Goal: Task Accomplishment & Management: Use online tool/utility

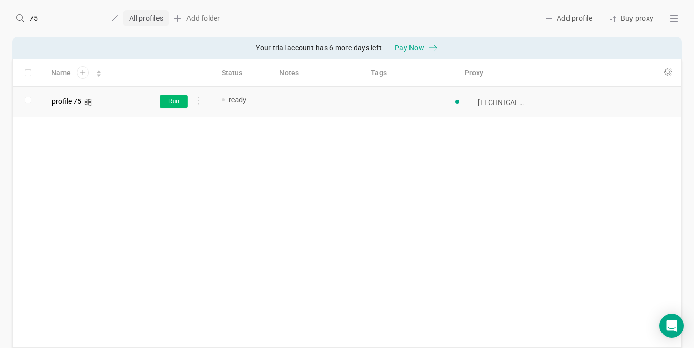
type input "75"
click at [178, 102] on button "Run" at bounding box center [173, 101] width 28 height 13
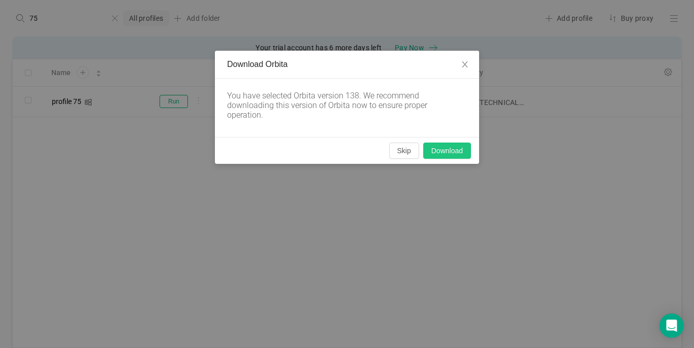
click at [441, 150] on button "Download" at bounding box center [447, 151] width 48 height 16
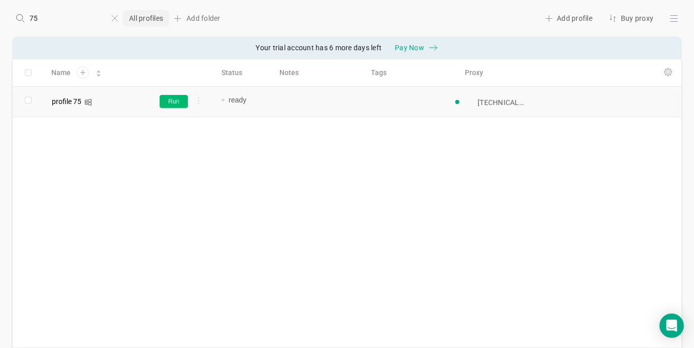
click at [177, 98] on button "Run" at bounding box center [173, 101] width 28 height 13
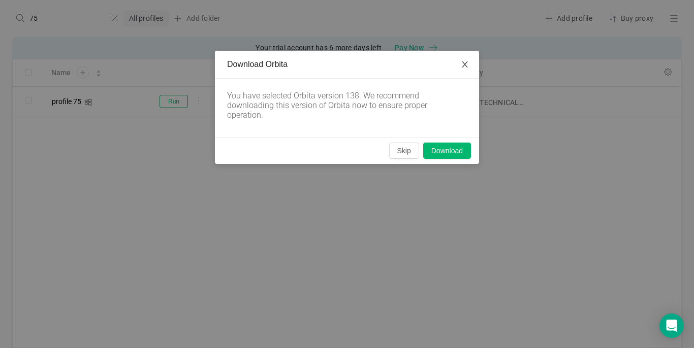
click at [465, 63] on icon "icon: close" at bounding box center [465, 64] width 8 height 8
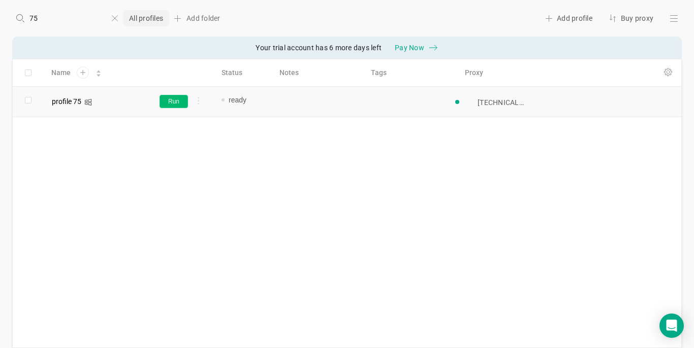
click at [182, 105] on button "Run" at bounding box center [173, 101] width 28 height 13
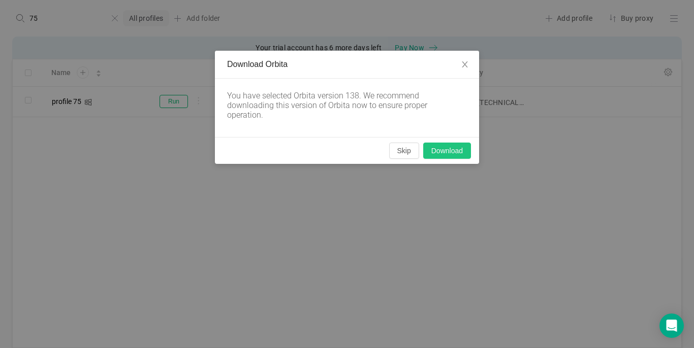
click at [451, 152] on button "Download" at bounding box center [447, 151] width 48 height 16
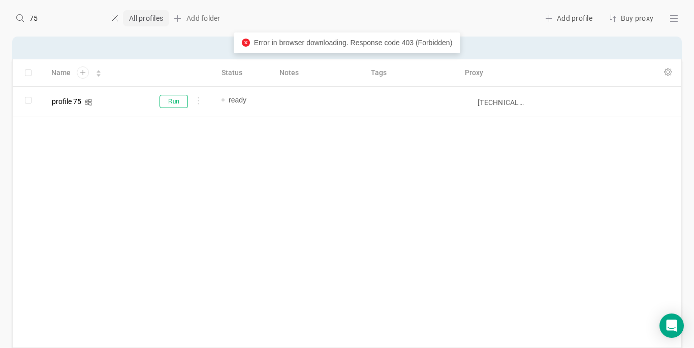
click at [114, 19] on icon at bounding box center [115, 19] width 6 height 6
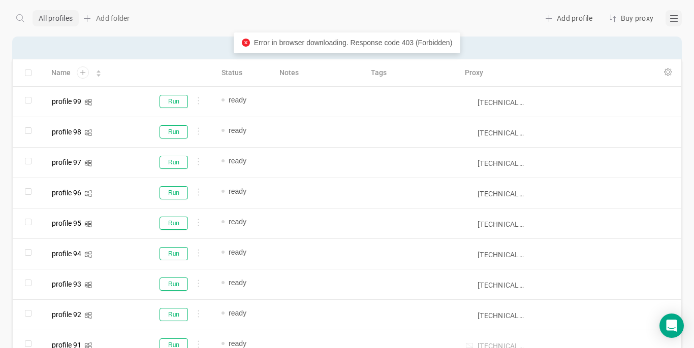
click at [669, 19] on div at bounding box center [673, 18] width 16 height 16
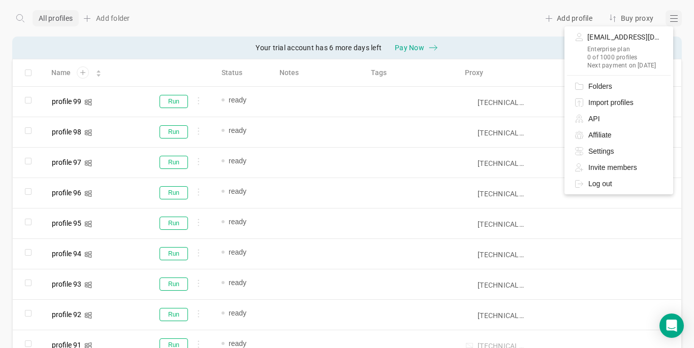
click at [570, 17] on div at bounding box center [347, 174] width 694 height 348
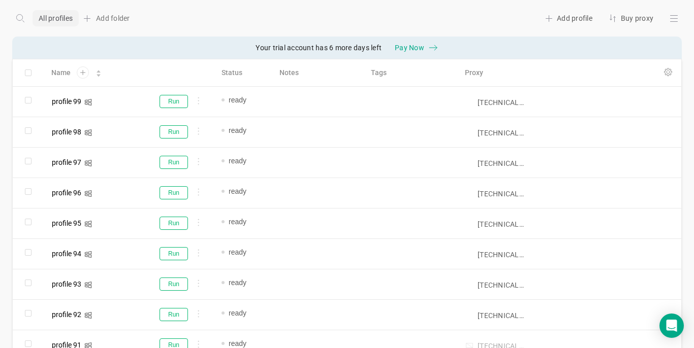
click at [556, 16] on div "[EMAIL_ADDRESS][DOMAIN_NAME] Enterprise plan 0 of 1000 profiles Next payment on…" at bounding box center [347, 174] width 694 height 348
click at [556, 16] on div "Add profile" at bounding box center [568, 18] width 56 height 16
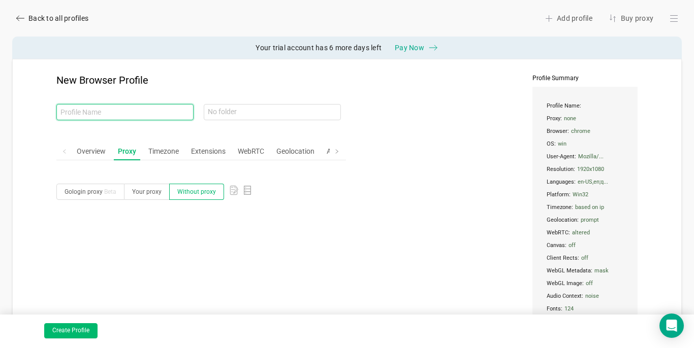
click at [89, 111] on input "text" at bounding box center [124, 112] width 137 height 16
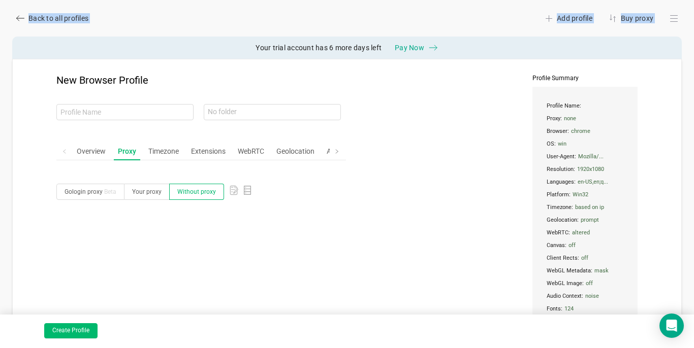
drag, startPoint x: 19, startPoint y: 18, endPoint x: 24, endPoint y: 56, distance: 38.9
click at [24, 56] on div "Back to all profiles All profiles Add folder Add profile Buy proxy Your trial a…" at bounding box center [347, 174] width 694 height 348
